Goal: Task Accomplishment & Management: Use online tool/utility

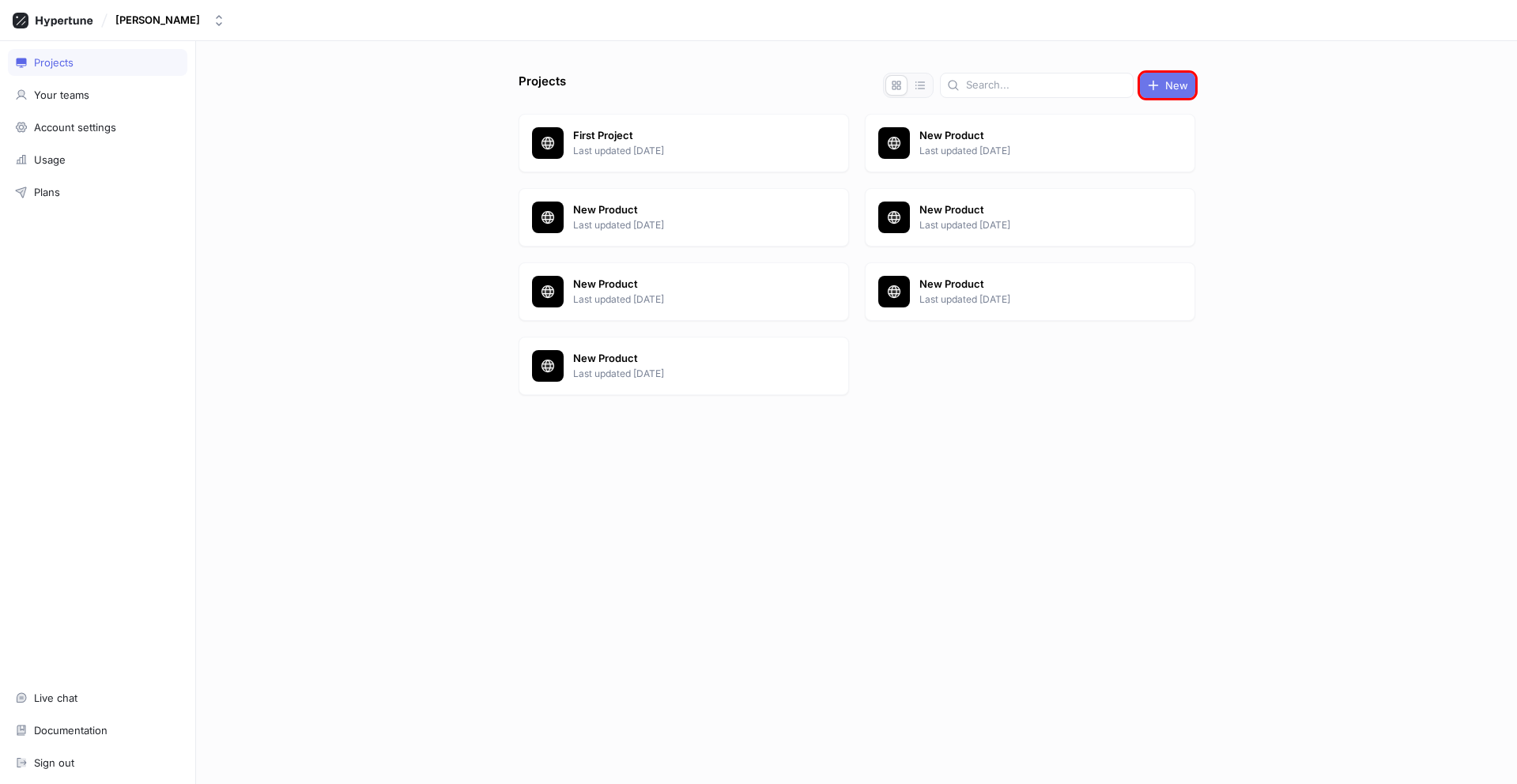
click at [1168, 86] on span "New" at bounding box center [1176, 85] width 23 height 9
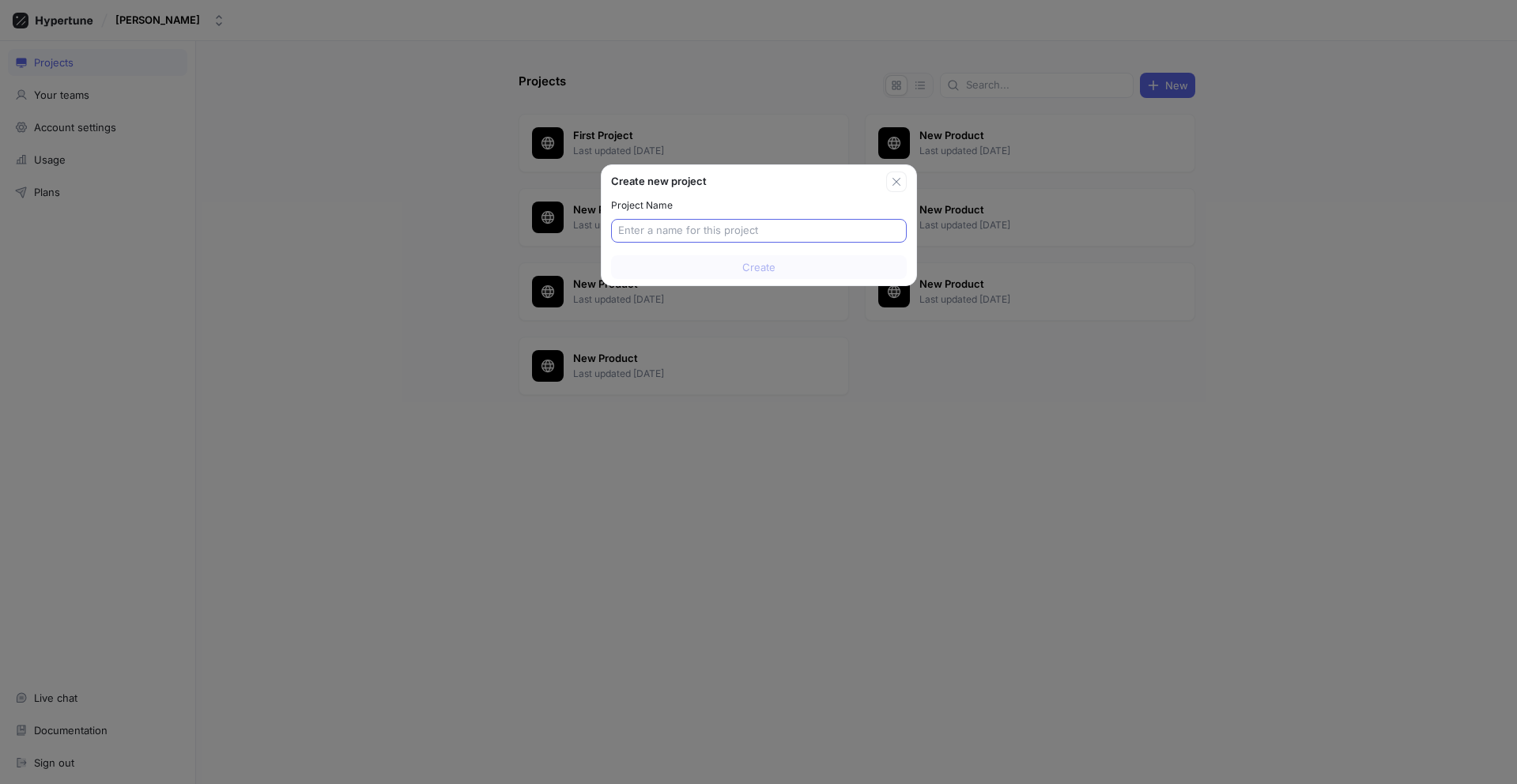
click at [758, 231] on input "text" at bounding box center [758, 230] width 282 height 15
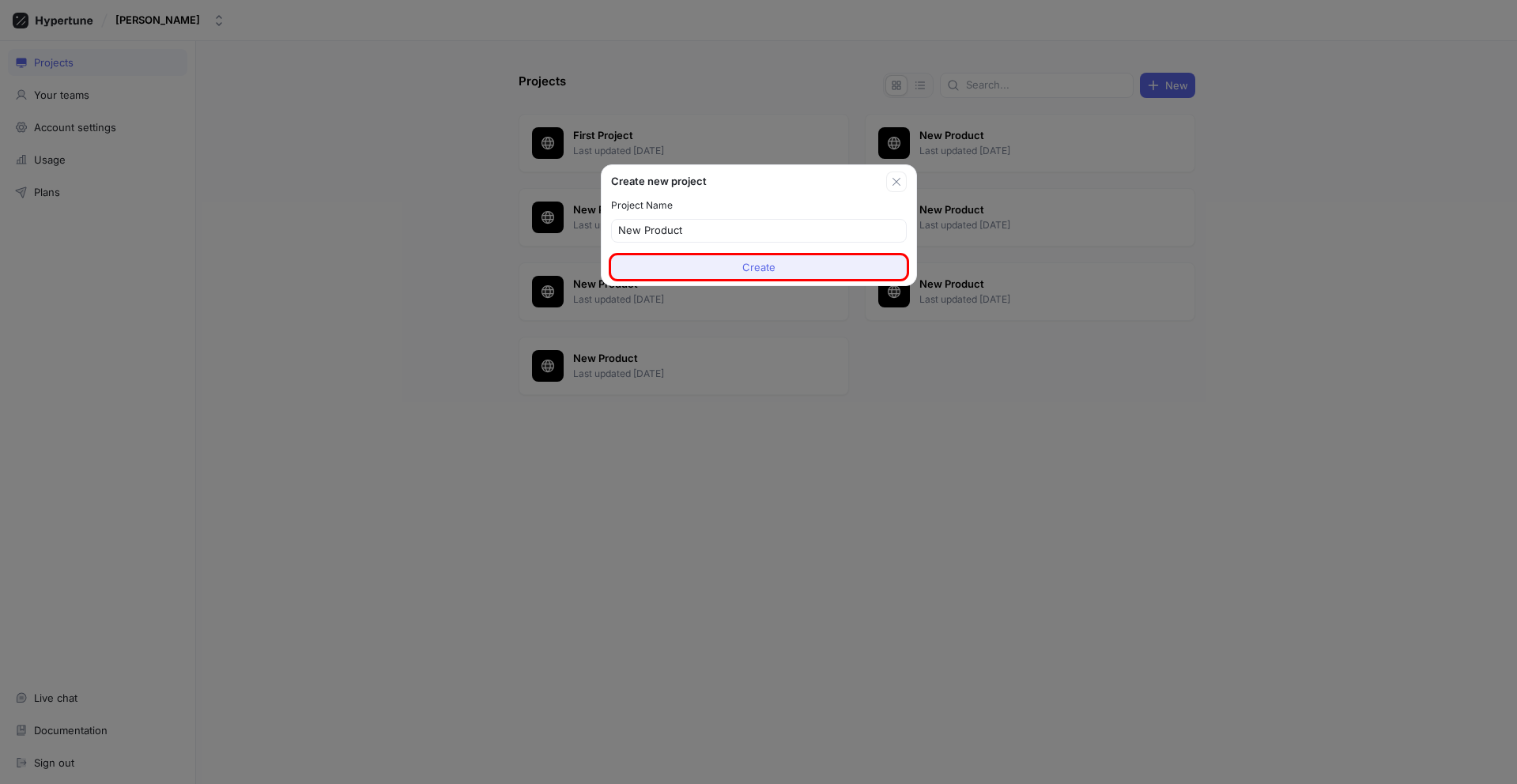
type input "New Product"
click at [758, 267] on span "Create" at bounding box center [758, 267] width 33 height 9
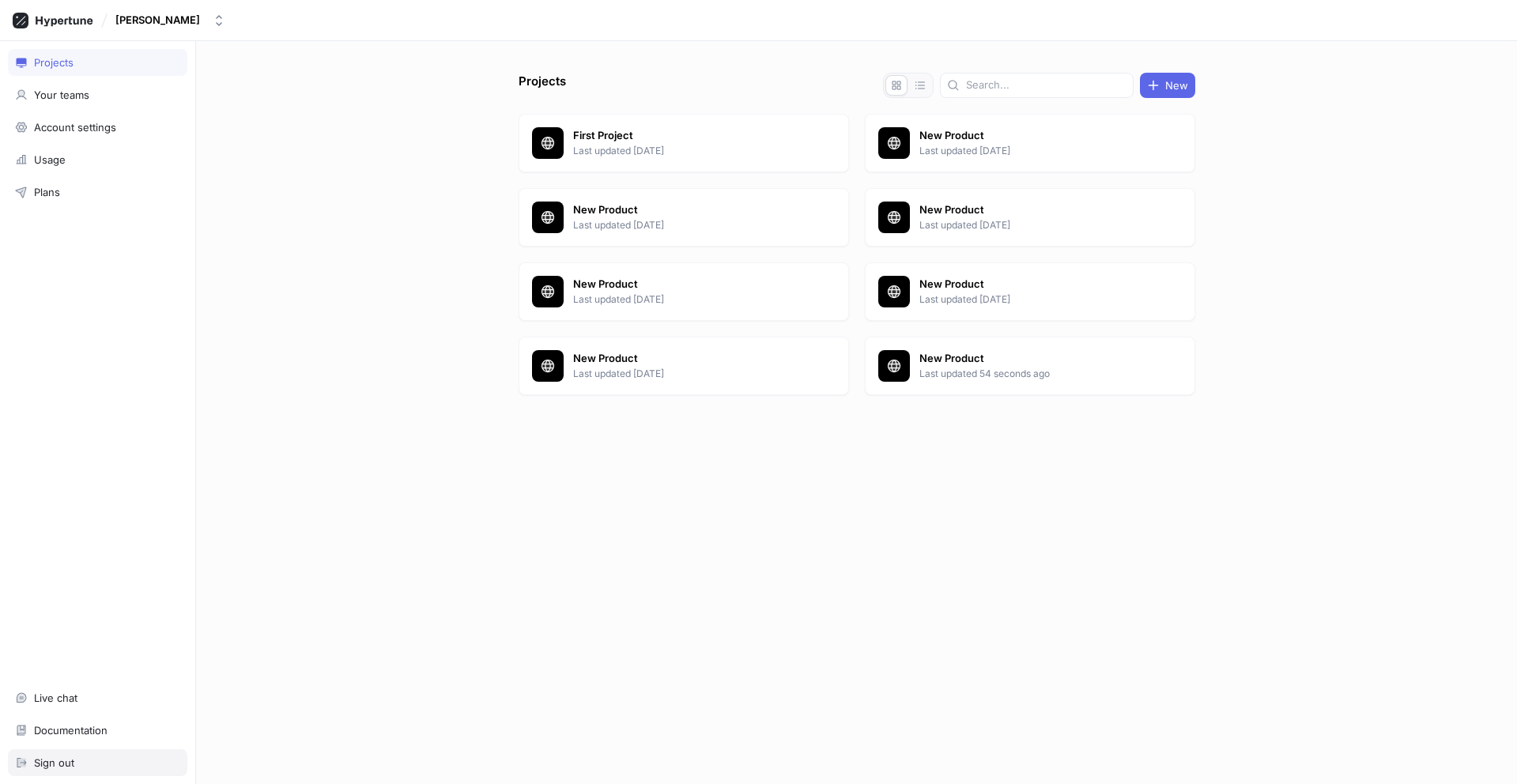
click at [98, 763] on div "Sign out" at bounding box center [97, 763] width 165 height 13
